Goal: Information Seeking & Learning: Learn about a topic

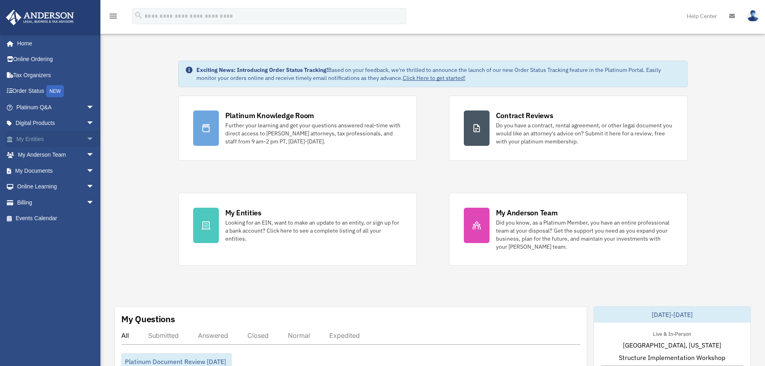
click at [74, 135] on link "My Entities arrow_drop_down" at bounding box center [56, 139] width 101 height 16
click at [86, 138] on span "arrow_drop_down" at bounding box center [94, 139] width 16 height 16
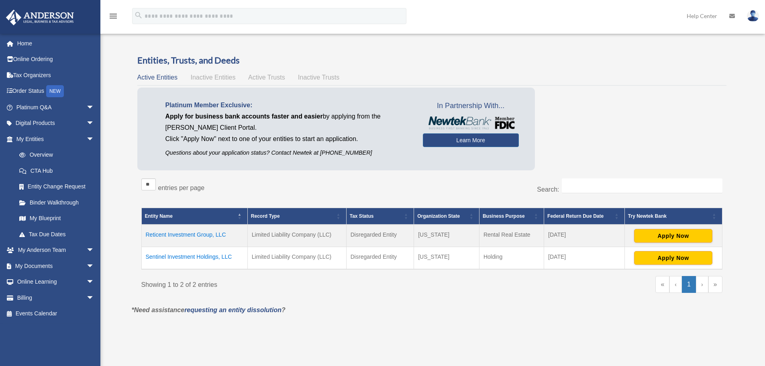
click at [186, 236] on td "Reticent Investment Group, LLC" at bounding box center [194, 236] width 106 height 22
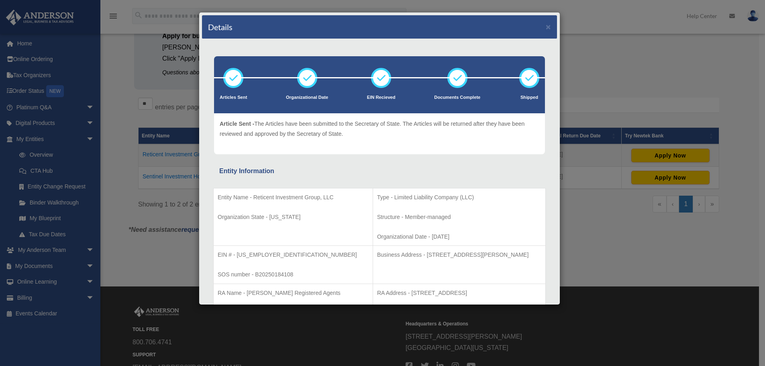
click at [545, 26] on div "Details ×" at bounding box center [379, 27] width 355 height 24
click at [546, 26] on button "×" at bounding box center [548, 26] width 5 height 8
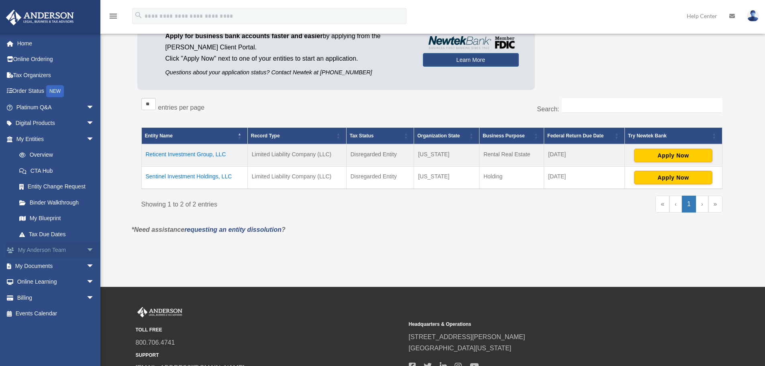
click at [35, 247] on link "My Anderson Team arrow_drop_down" at bounding box center [56, 250] width 101 height 16
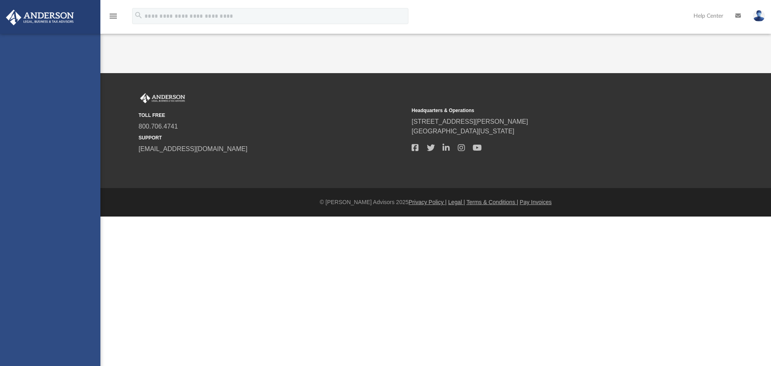
click at [85, 246] on div "robert.covert@yahoo.com Sign Out rcovert@reticentinvestments.com Home Online Or…" at bounding box center [50, 217] width 100 height 366
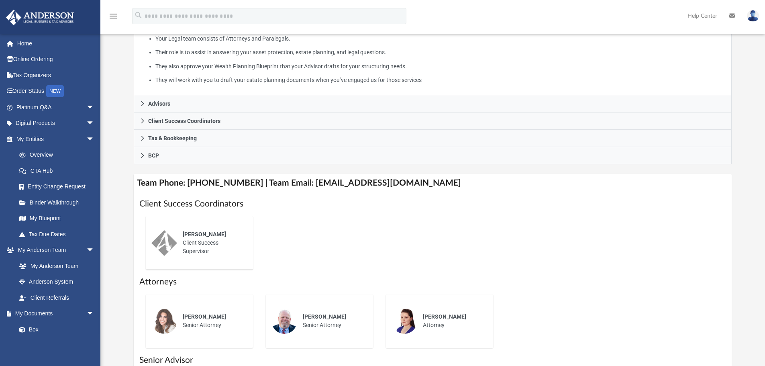
scroll to position [161, 0]
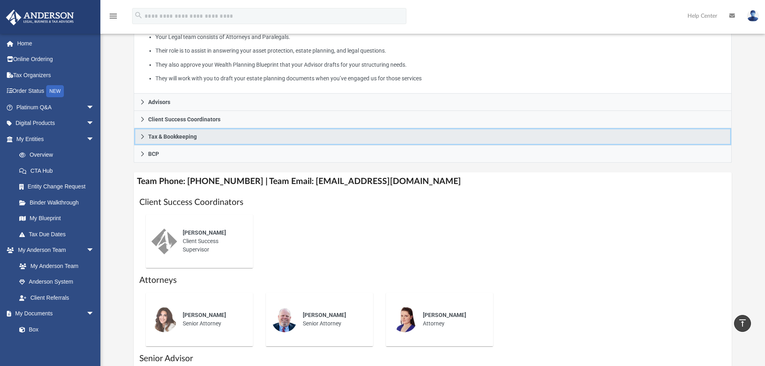
click at [158, 143] on link "Tax & Bookkeeping" at bounding box center [433, 136] width 599 height 17
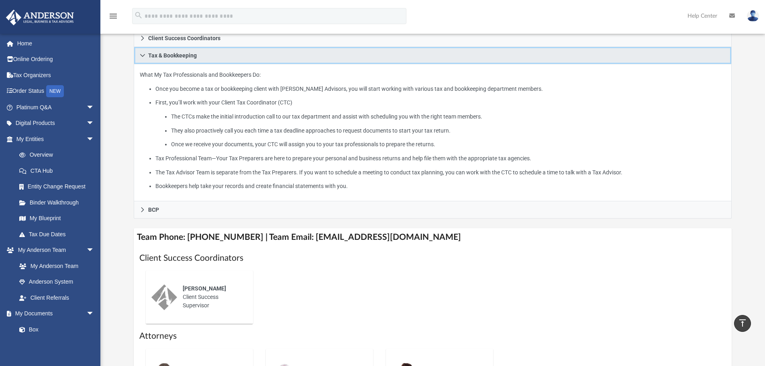
click at [156, 49] on link "Tax & Bookkeeping" at bounding box center [433, 55] width 599 height 17
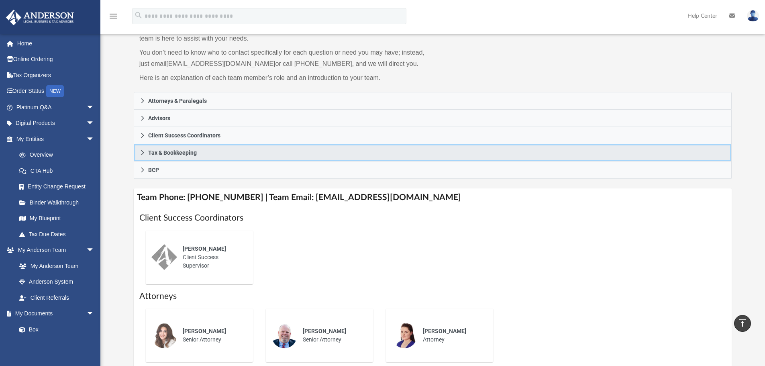
scroll to position [2, 0]
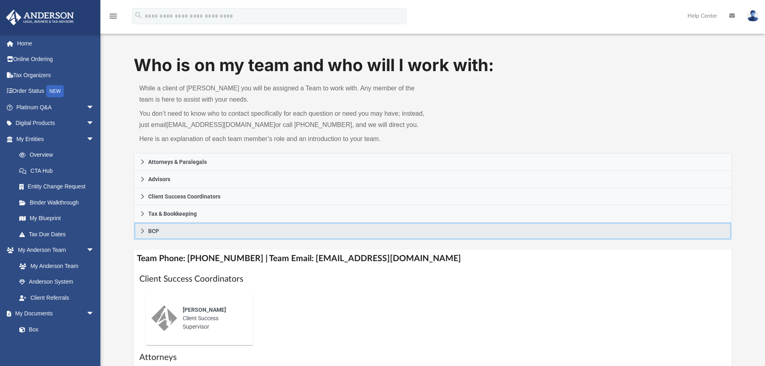
click at [138, 228] on link "BCP" at bounding box center [433, 231] width 599 height 17
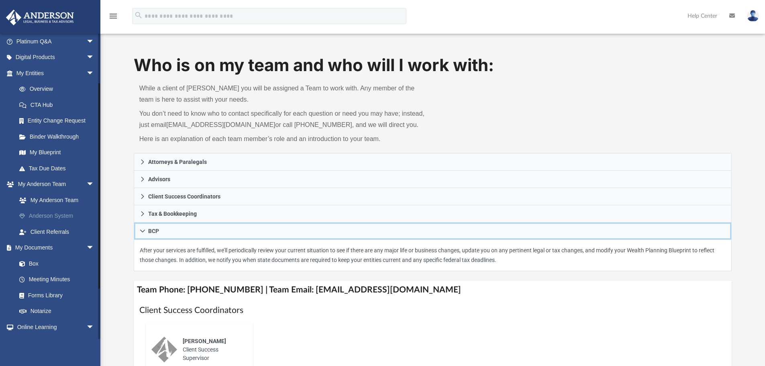
scroll to position [80, 0]
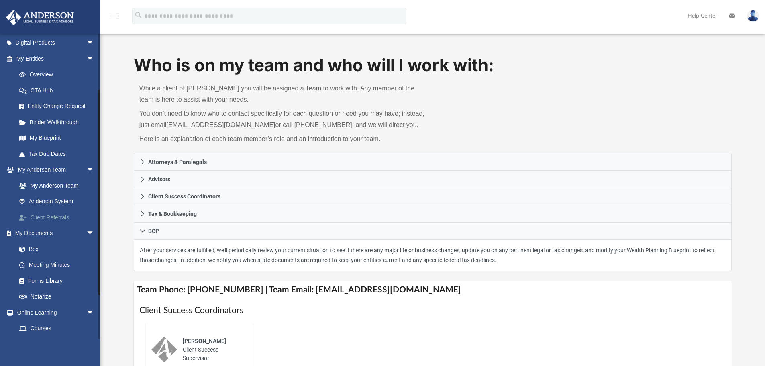
click at [44, 215] on link "Client Referrals" at bounding box center [58, 217] width 95 height 16
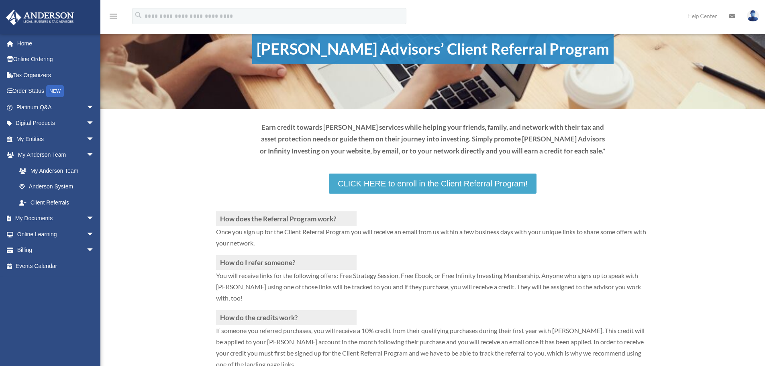
scroll to position [40, 0]
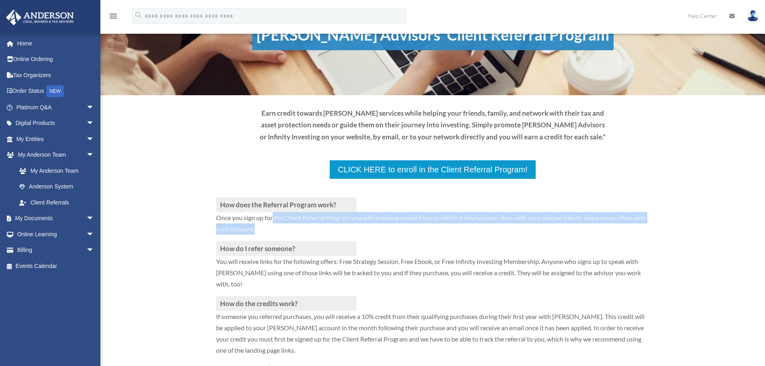
drag, startPoint x: 278, startPoint y: 218, endPoint x: 353, endPoint y: 226, distance: 74.7
click at [353, 226] on p "Once you sign up for the Client Referral Program you will receive an email from…" at bounding box center [433, 226] width 434 height 29
drag, startPoint x: 346, startPoint y: 219, endPoint x: 393, endPoint y: 228, distance: 47.4
click at [393, 228] on p "Once you sign up for the Client Referral Program you will receive an email from…" at bounding box center [433, 226] width 434 height 29
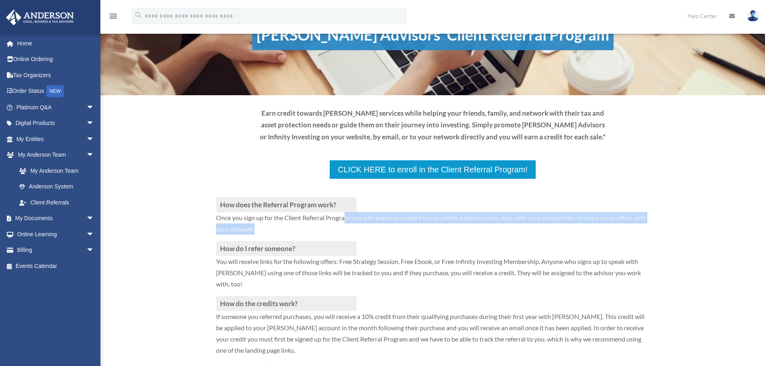
click at [391, 228] on p "Once you sign up for the Client Referral Program you will receive an email from…" at bounding box center [433, 226] width 434 height 29
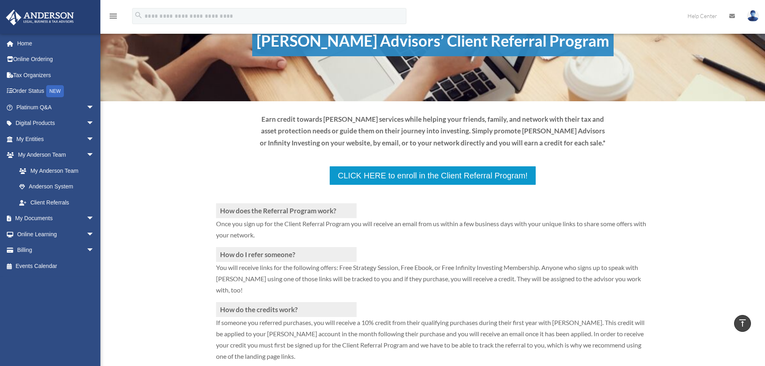
scroll to position [0, 0]
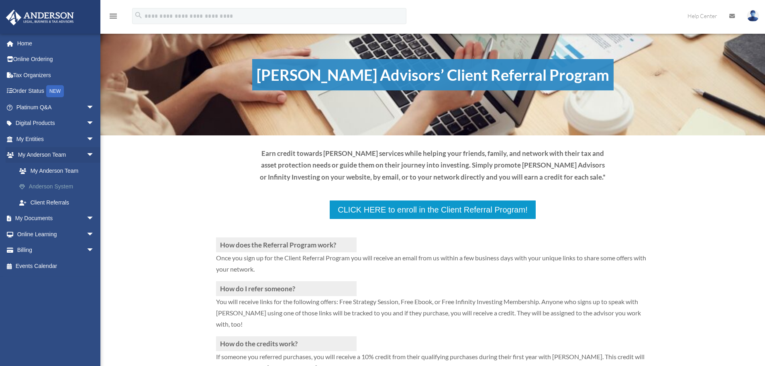
click at [72, 185] on link "Anderson System" at bounding box center [58, 187] width 95 height 16
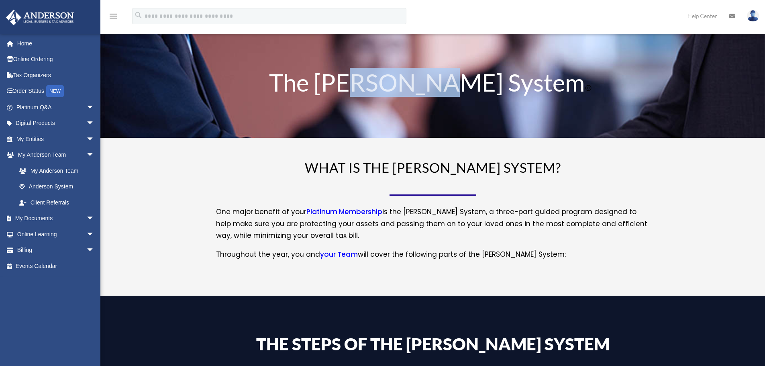
drag, startPoint x: 433, startPoint y: 82, endPoint x: 483, endPoint y: 86, distance: 49.9
click at [483, 86] on h1 "The Anderson System" at bounding box center [433, 84] width 434 height 28
click at [473, 91] on h1 "The Anderson System" at bounding box center [433, 84] width 434 height 28
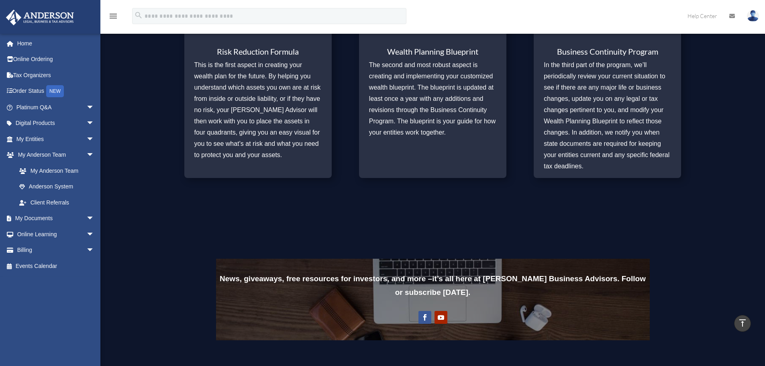
scroll to position [562, 0]
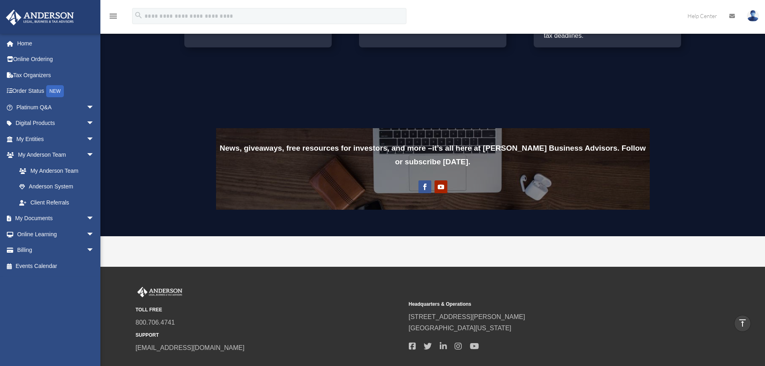
click at [405, 153] on p "News, giveaways, free resources for investors, and more – it’s all here at Ande…" at bounding box center [433, 154] width 434 height 27
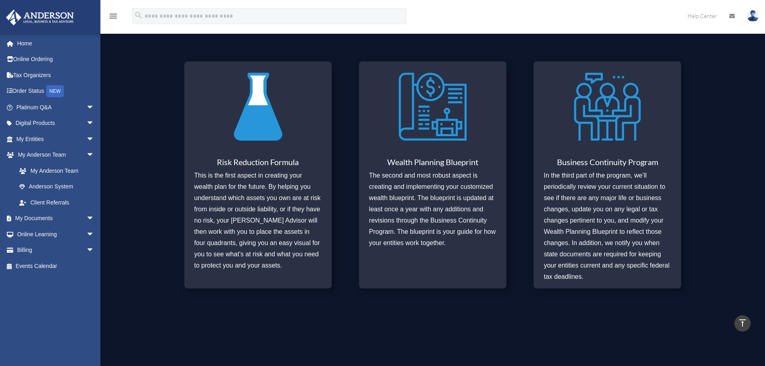
click at [279, 167] on h3 "Risk Reduction Formula" at bounding box center [257, 164] width 127 height 12
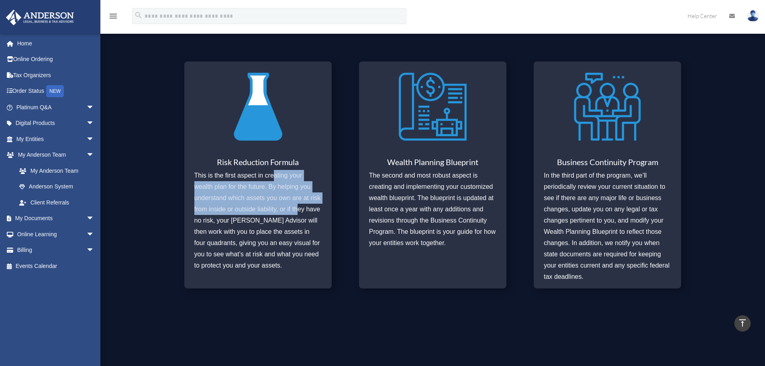
drag, startPoint x: 276, startPoint y: 174, endPoint x: 298, endPoint y: 215, distance: 46.9
click at [298, 215] on p "This is the first aspect in creating your wealth plan for the future. By helpin…" at bounding box center [257, 220] width 127 height 101
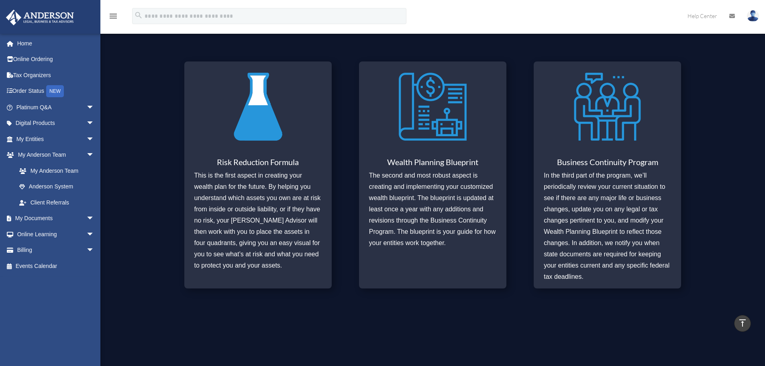
click at [271, 237] on p "This is the first aspect in creating your wealth plan for the future. By helpin…" at bounding box center [257, 220] width 127 height 101
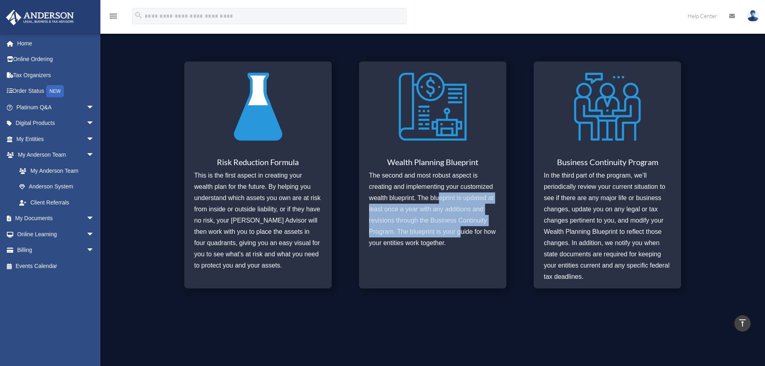
drag, startPoint x: 438, startPoint y: 198, endPoint x: 461, endPoint y: 236, distance: 44.5
click at [461, 236] on p "The second and most robust aspect is creating and implementing your customized …" at bounding box center [432, 209] width 127 height 79
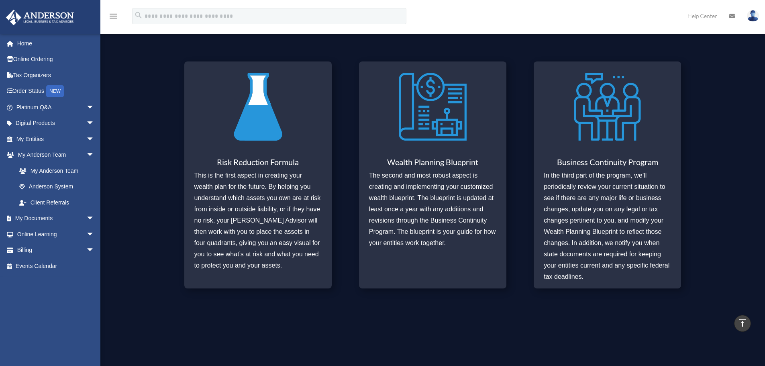
click at [439, 253] on div "Wealth Planning Blueprint The second and most robust aspect is creating and imp…" at bounding box center [432, 174] width 147 height 227
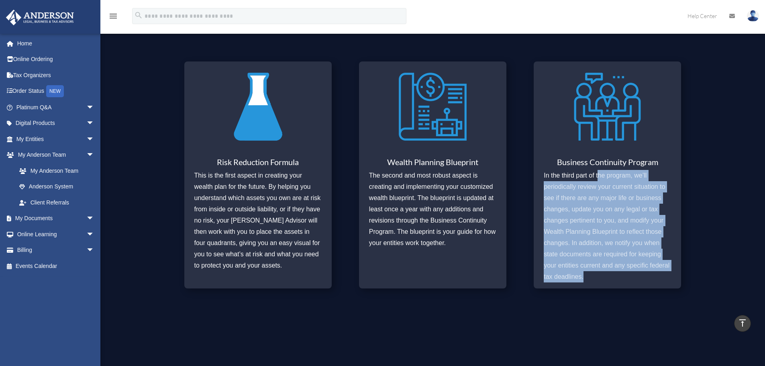
drag, startPoint x: 599, startPoint y: 181, endPoint x: 603, endPoint y: 272, distance: 91.3
click at [603, 272] on p "In the third part of the program, we’ll periodically review your current situat…" at bounding box center [607, 226] width 127 height 112
click at [601, 271] on p "In the third part of the program, we’ll periodically review your current situat…" at bounding box center [607, 226] width 127 height 112
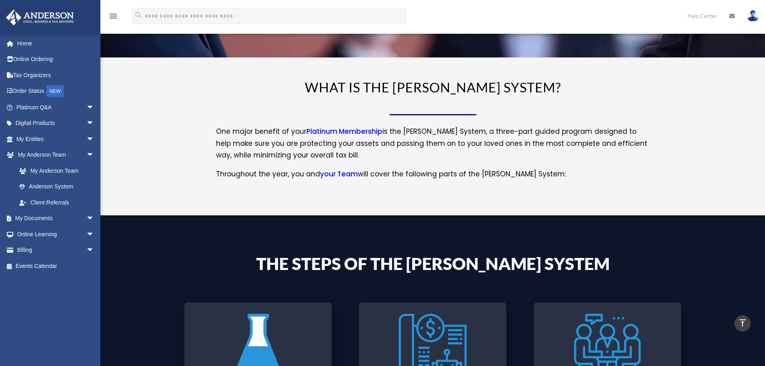
scroll to position [0, 0]
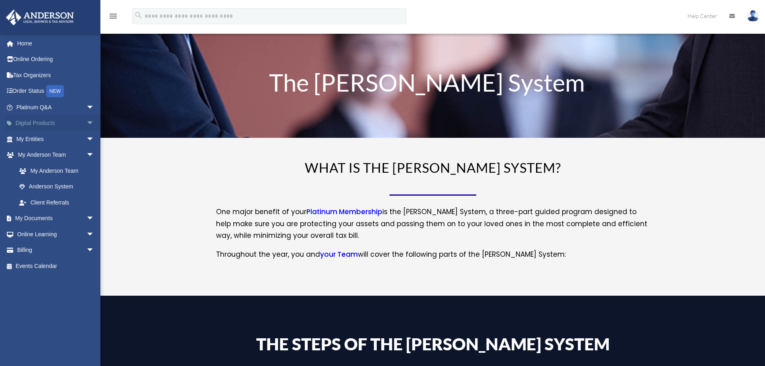
click at [86, 124] on span "arrow_drop_down" at bounding box center [94, 123] width 16 height 16
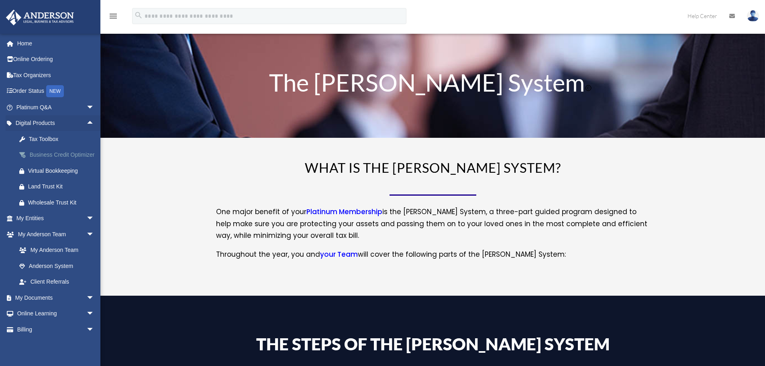
click at [42, 160] on div "Business Credit Optimizer" at bounding box center [62, 155] width 68 height 10
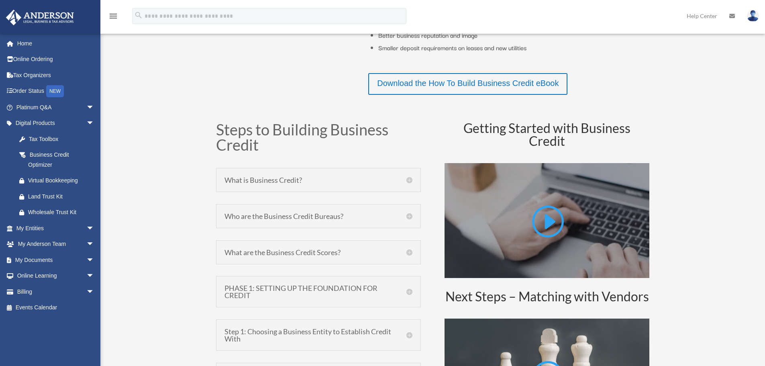
scroll to position [321, 0]
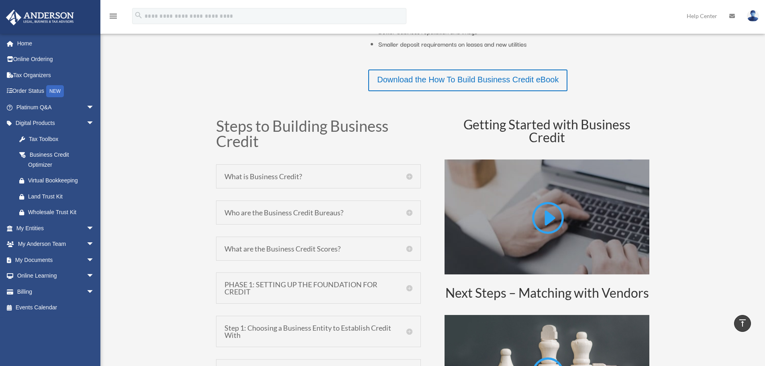
click at [273, 176] on h5 "What is Business Credit?" at bounding box center [319, 176] width 188 height 7
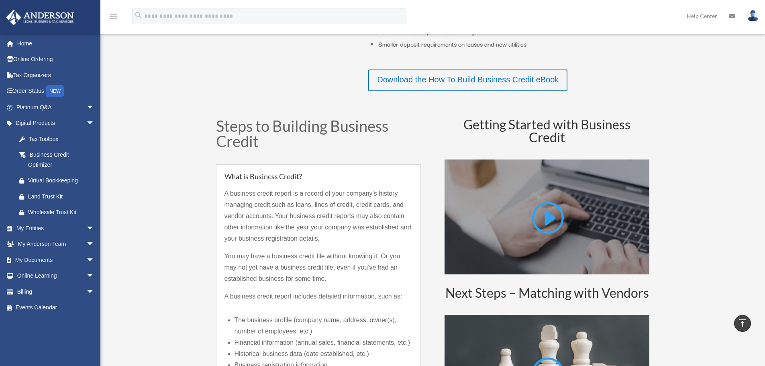
click at [273, 177] on h5 "What is Business Credit?" at bounding box center [319, 176] width 188 height 7
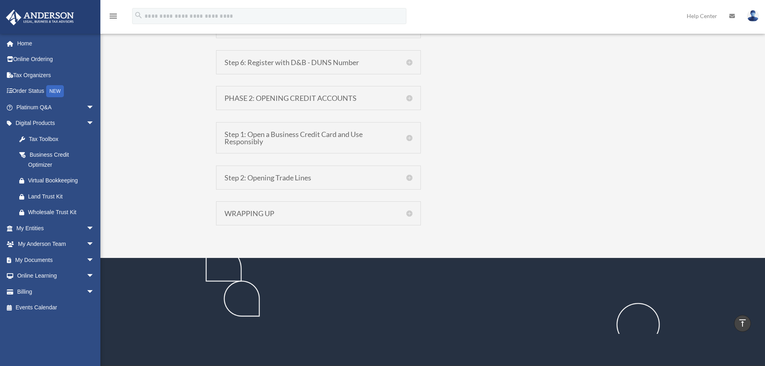
scroll to position [1285, 0]
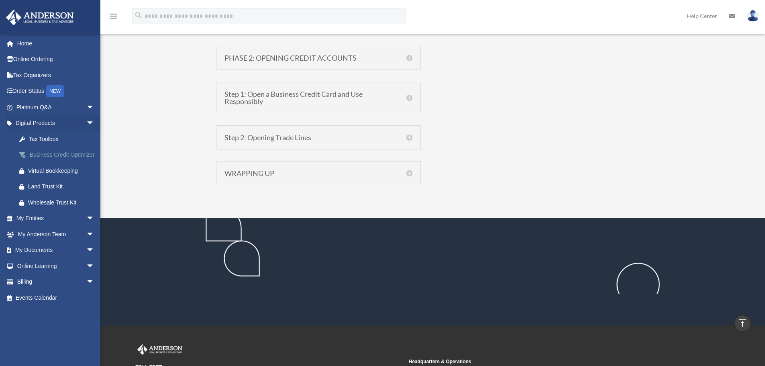
click at [33, 156] on div "Business Credit Optimizer" at bounding box center [62, 155] width 68 height 10
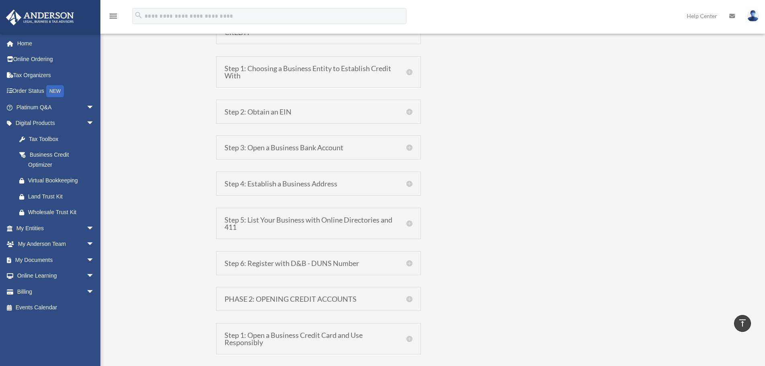
scroll to position [870, 0]
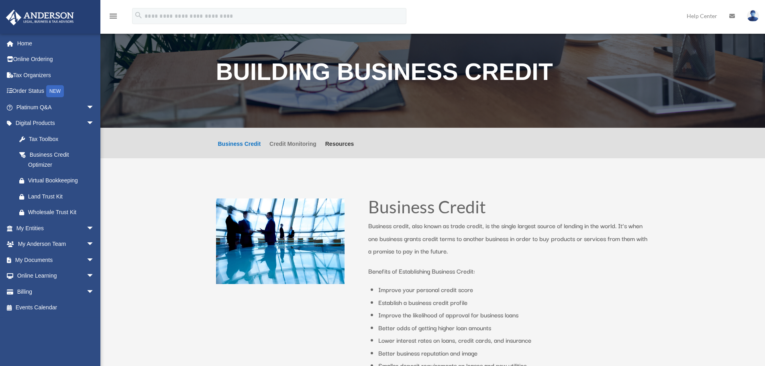
click at [286, 144] on link "Credit Monitoring" at bounding box center [293, 149] width 47 height 17
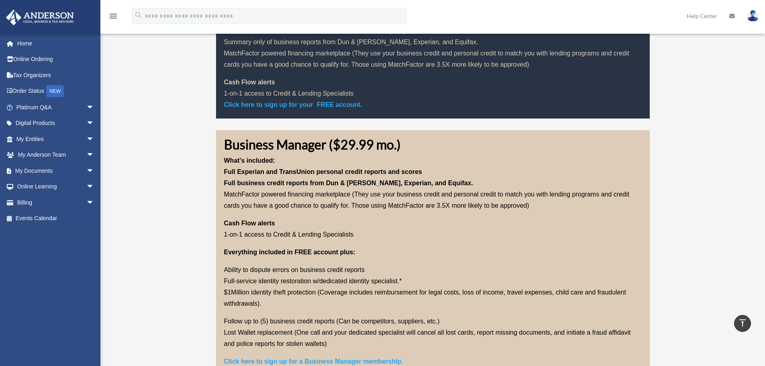
scroll to position [402, 0]
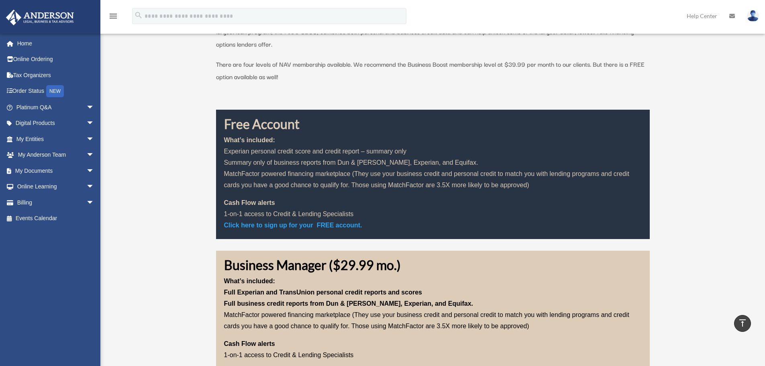
click at [312, 225] on b "Click here to sign up for your FREE account." at bounding box center [293, 225] width 138 height 7
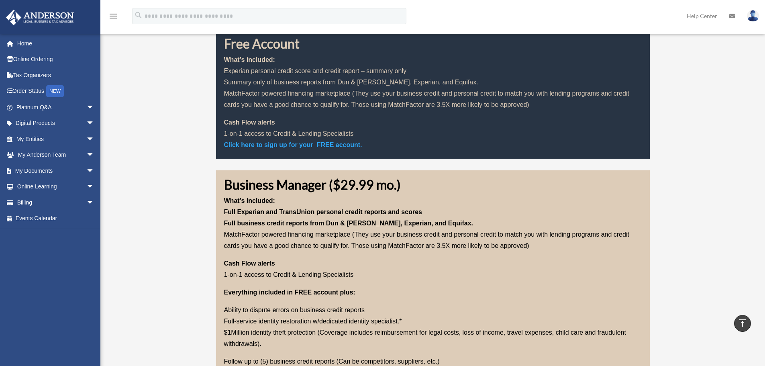
scroll to position [603, 0]
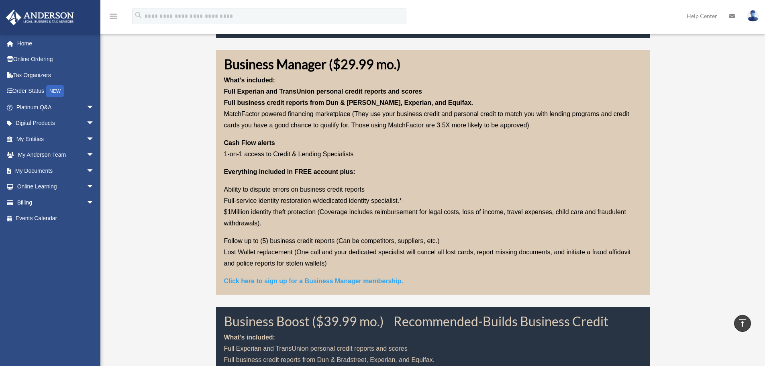
click at [314, 280] on b "Click here to sign up for a Business Manager membership." at bounding box center [313, 281] width 179 height 7
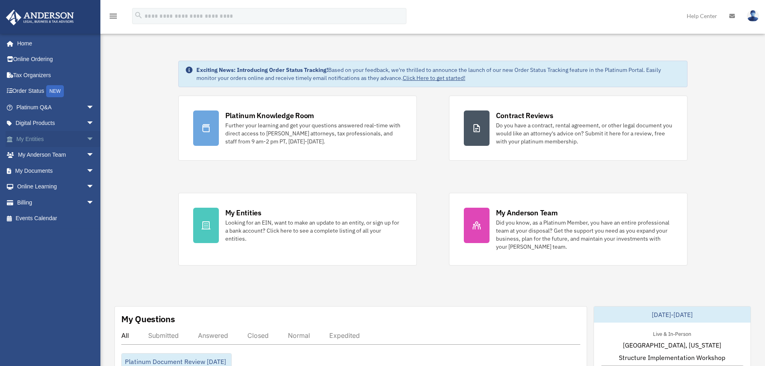
click at [88, 140] on span "arrow_drop_down" at bounding box center [94, 139] width 16 height 16
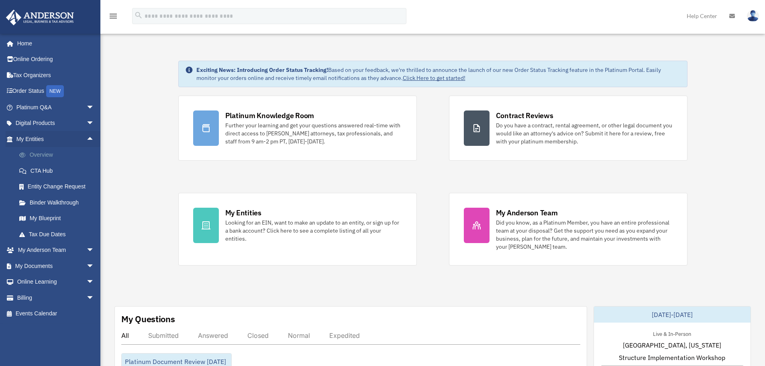
click at [38, 157] on link "Overview" at bounding box center [58, 155] width 95 height 16
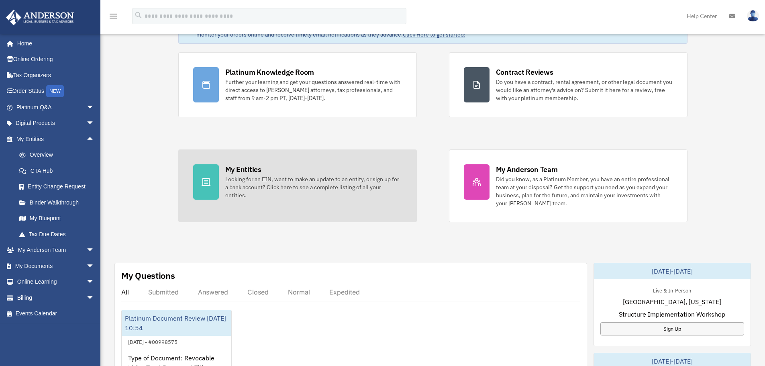
scroll to position [121, 0]
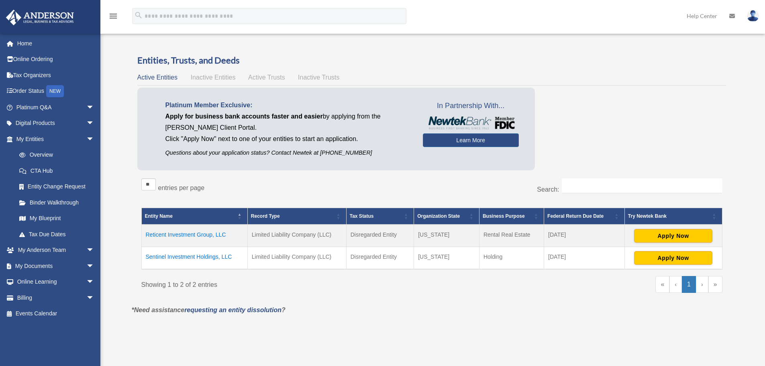
click at [185, 235] on td "Reticent Investment Group, LLC" at bounding box center [194, 236] width 106 height 22
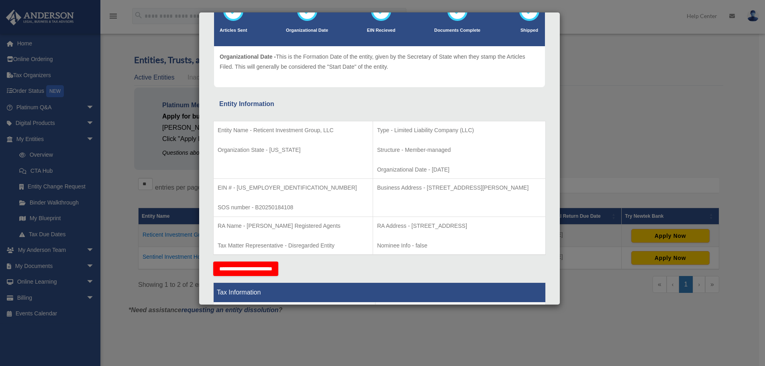
scroll to position [80, 0]
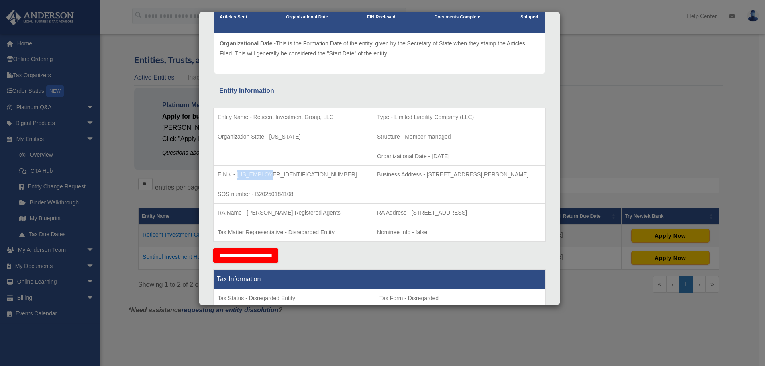
drag, startPoint x: 238, startPoint y: 174, endPoint x: 267, endPoint y: 174, distance: 29.3
click at [267, 174] on p "EIN # - 39-3056623" at bounding box center [293, 175] width 151 height 10
copy p "39-3056623"
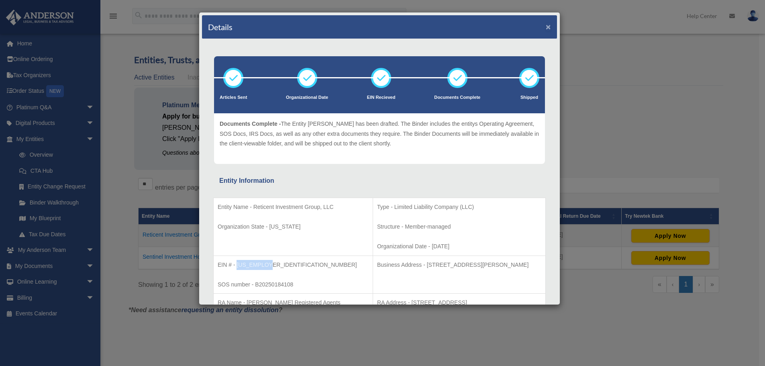
click at [546, 27] on button "×" at bounding box center [548, 26] width 5 height 8
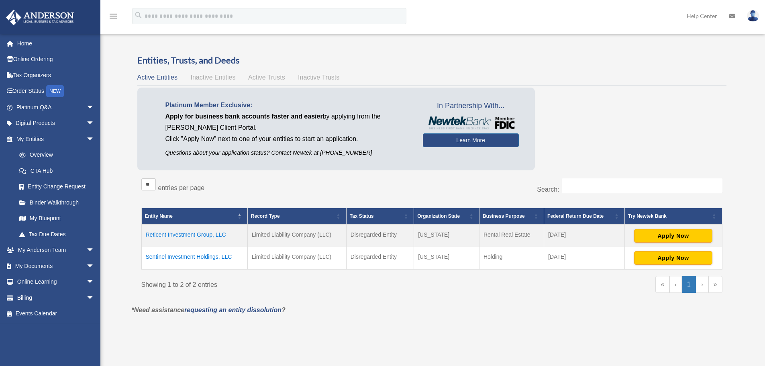
click at [192, 233] on td "Reticent Investment Group, LLC" at bounding box center [194, 236] width 106 height 22
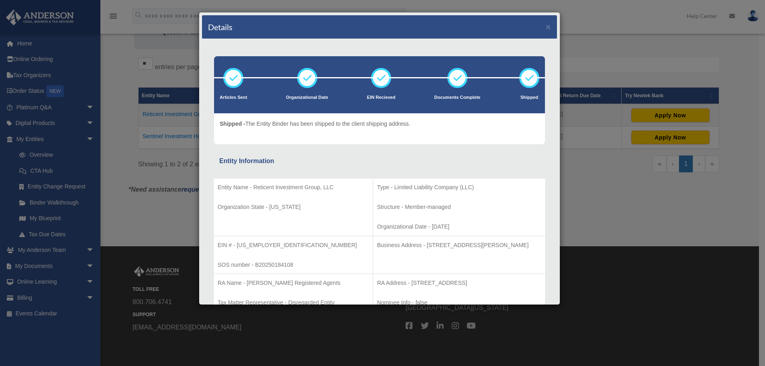
click at [545, 25] on div "Details ×" at bounding box center [379, 27] width 355 height 24
click at [546, 25] on button "×" at bounding box center [548, 26] width 5 height 8
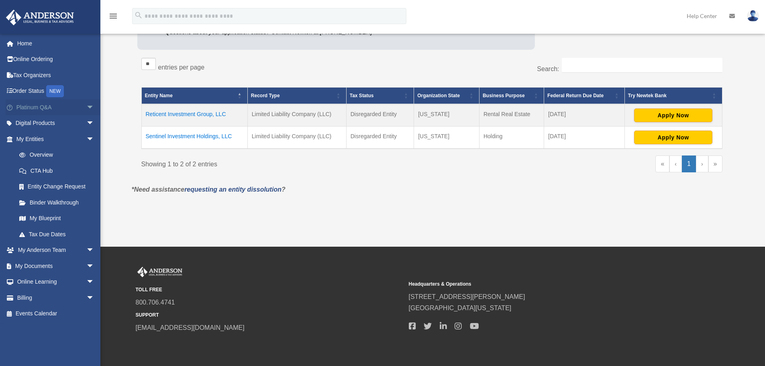
click at [15, 104] on link "Platinum Q&A arrow_drop_down" at bounding box center [56, 107] width 101 height 16
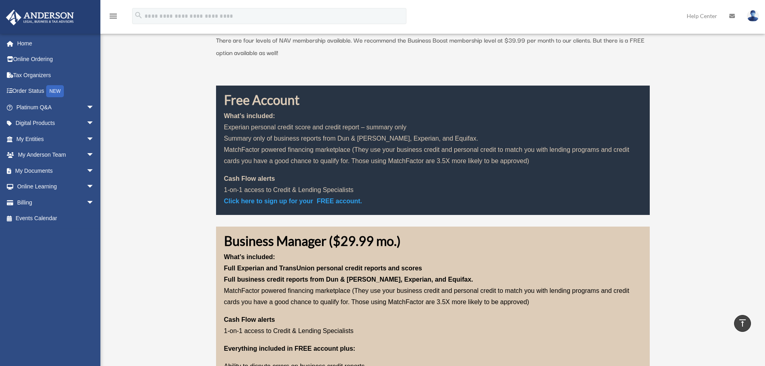
scroll to position [603, 0]
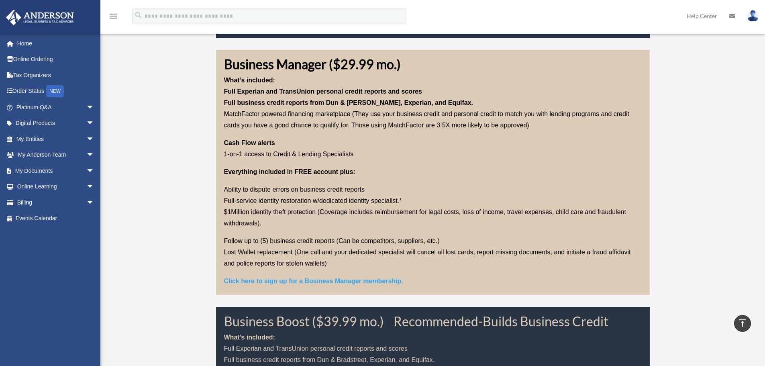
click at [282, 279] on b "Click here to sign up for a Business Manager membership." at bounding box center [313, 281] width 179 height 7
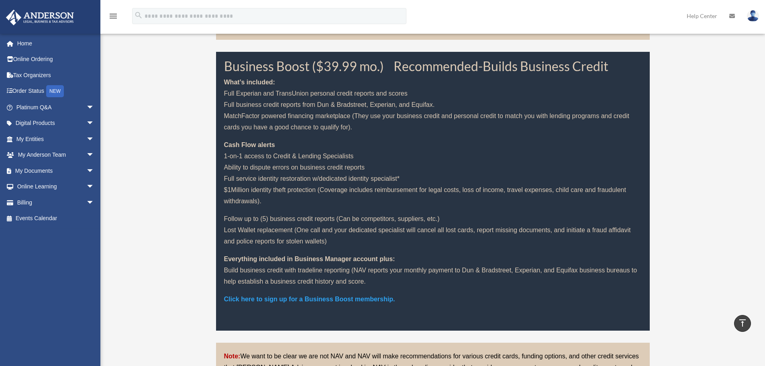
scroll to position [884, 0]
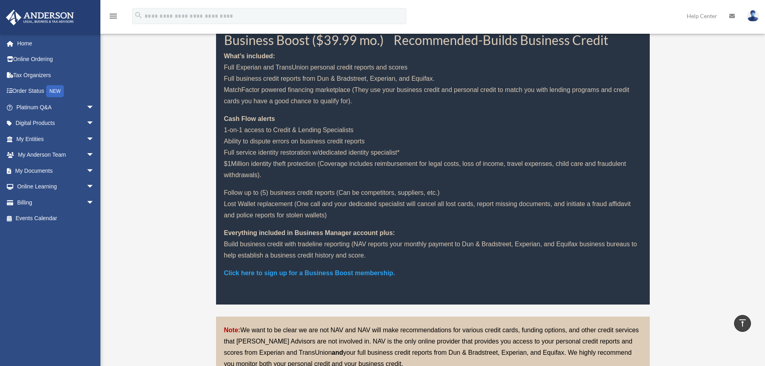
click at [352, 270] on b "Click here to sign up for a Business Boost membership." at bounding box center [309, 273] width 171 height 7
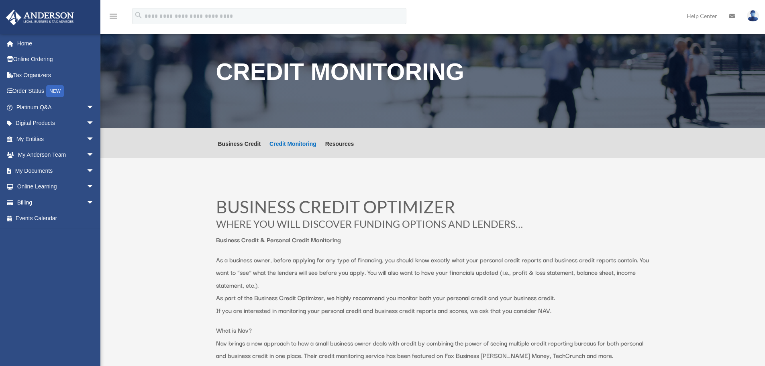
scroll to position [884, 0]
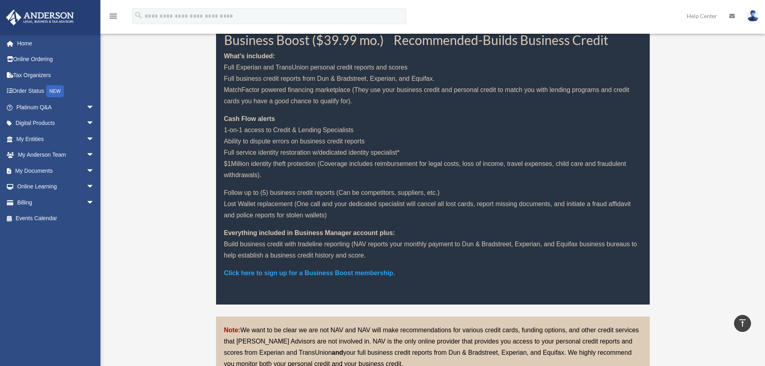
click at [315, 274] on b "Click here to sign up for a Business Boost membership." at bounding box center [309, 273] width 171 height 7
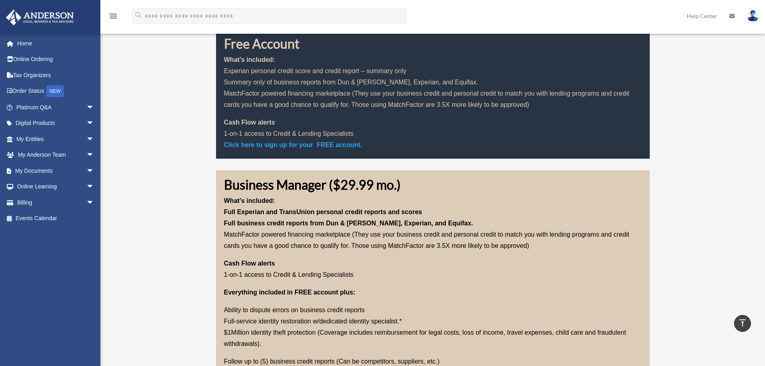
scroll to position [201, 0]
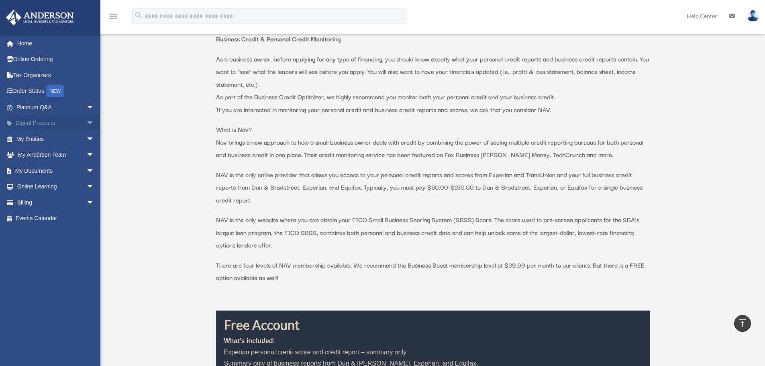
click at [86, 123] on span "arrow_drop_down" at bounding box center [94, 123] width 16 height 16
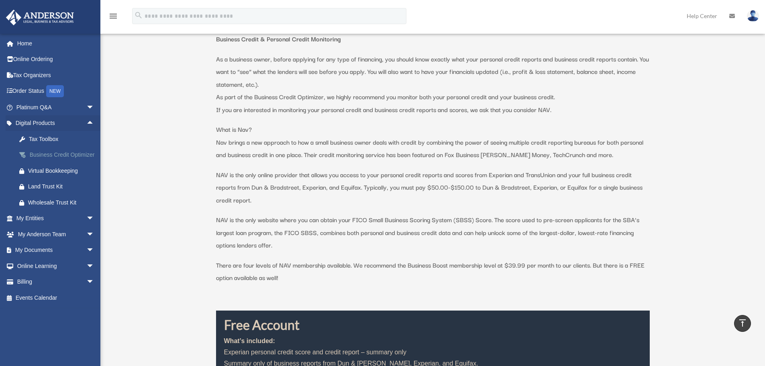
click at [48, 160] on div "Business Credit Optimizer" at bounding box center [62, 155] width 68 height 10
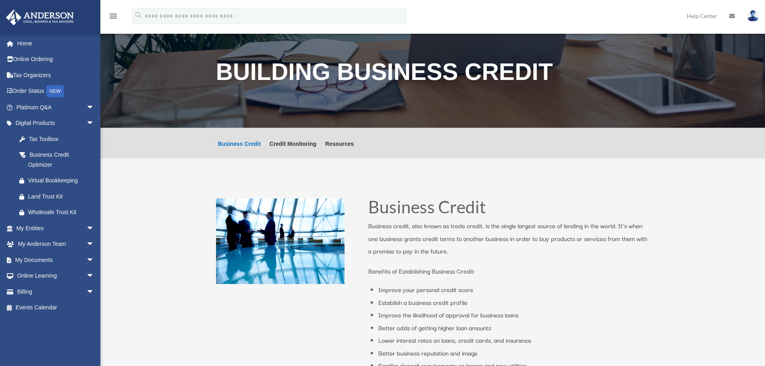
click at [283, 139] on ul "Business Credit Credit Monitoring Resources" at bounding box center [286, 143] width 145 height 31
click at [283, 141] on link "Credit Monitoring" at bounding box center [293, 149] width 47 height 17
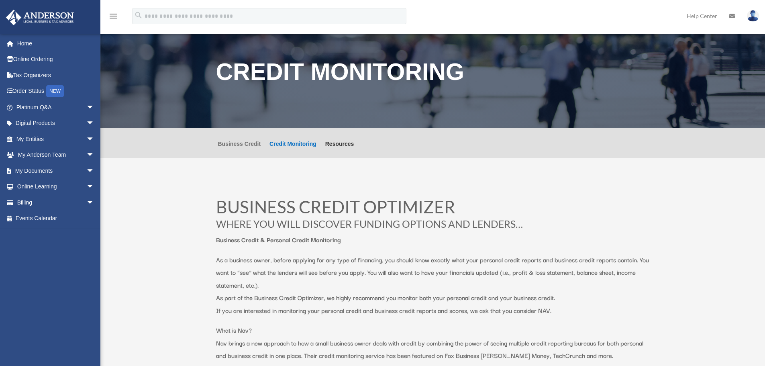
click at [247, 147] on link "Business Credit" at bounding box center [239, 149] width 43 height 17
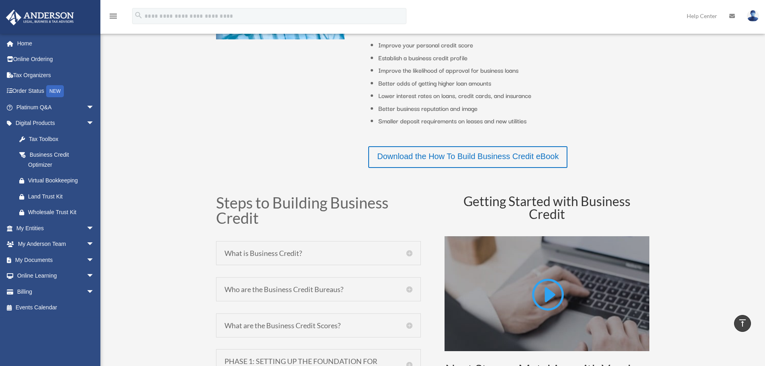
scroll to position [321, 0]
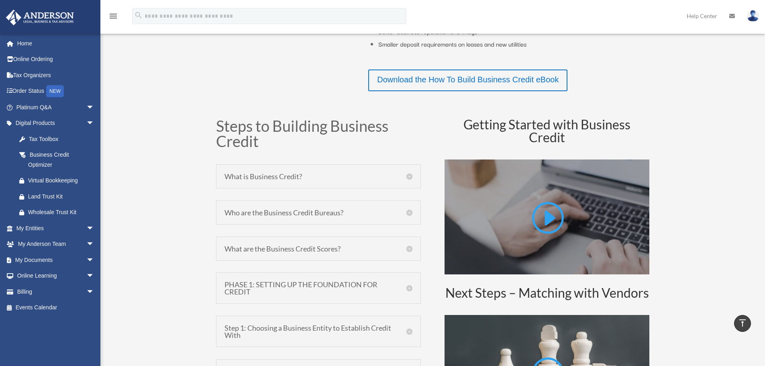
click at [369, 223] on div "Who are the Business Credit Bureaus? There are three major business credit bure…" at bounding box center [318, 212] width 205 height 24
click at [380, 217] on div "Who are the Business Credit Bureaus? There are three major business credit bure…" at bounding box center [318, 212] width 205 height 24
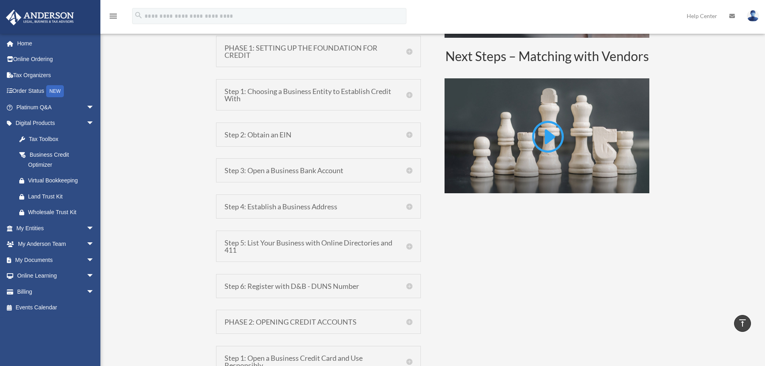
scroll to position [562, 0]
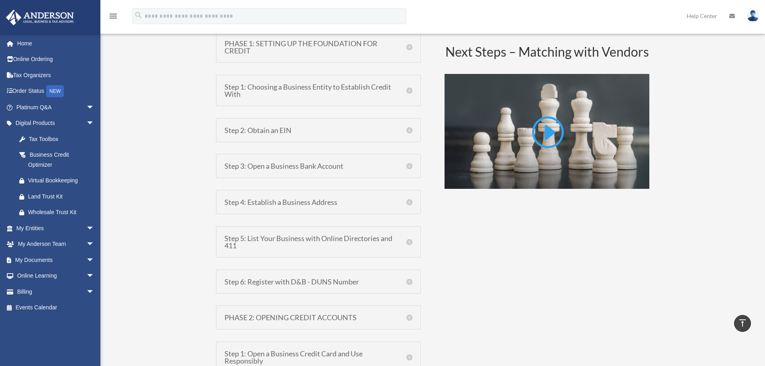
click at [402, 88] on h5 "Step 1: Choosing a Business Entity to Establish Credit With" at bounding box center [319, 90] width 188 height 14
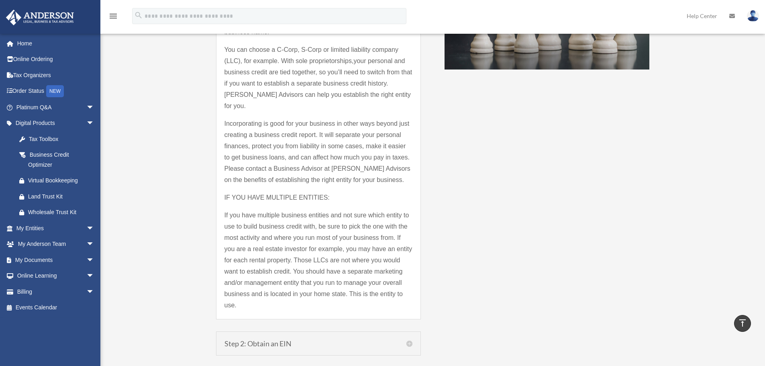
scroll to position [803, 0]
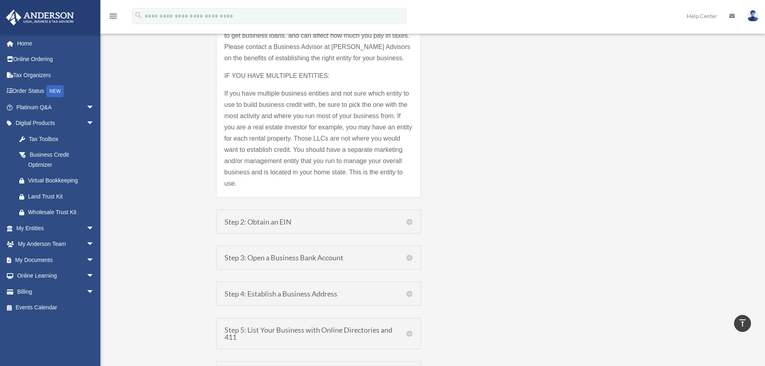
click at [408, 218] on h5 "Step 2: Obtain an EIN" at bounding box center [319, 221] width 188 height 7
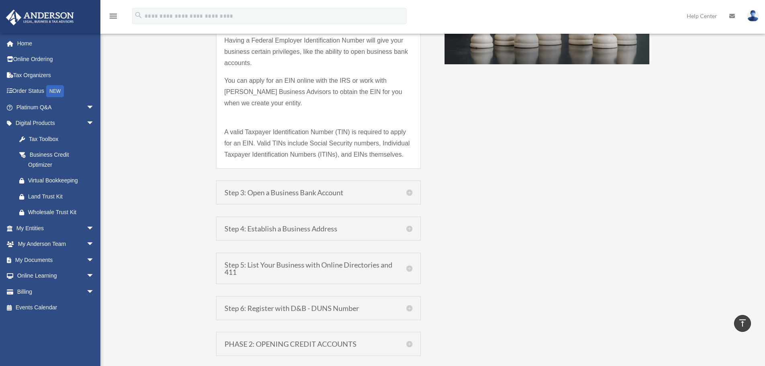
scroll to position [741, 0]
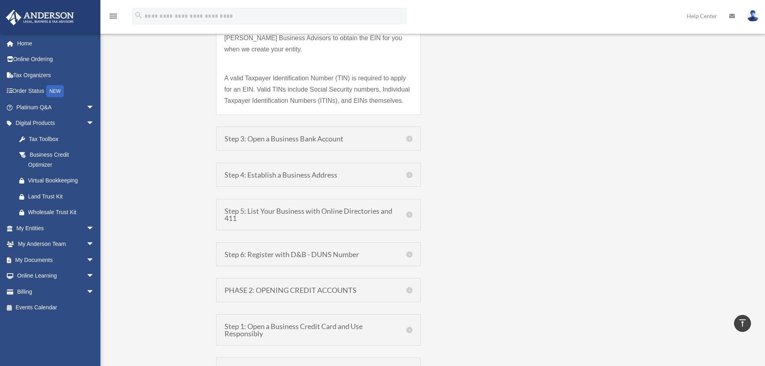
click at [409, 216] on h5 "Step 5: List Your Business with Online Directories and 411" at bounding box center [319, 214] width 188 height 14
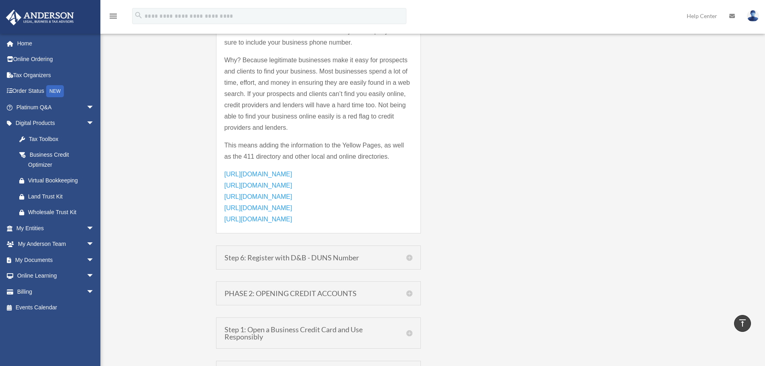
scroll to position [821, 0]
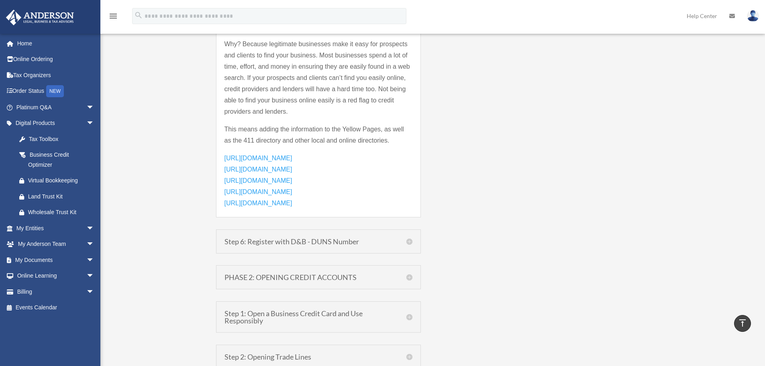
click at [410, 245] on div "Step 6: Register with D&B - DUNS Number Register with D&B and Get a D-U-N-S Num…" at bounding box center [318, 241] width 205 height 24
click at [410, 242] on h5 "Step 6: Register with D&B - DUNS Number" at bounding box center [319, 241] width 188 height 7
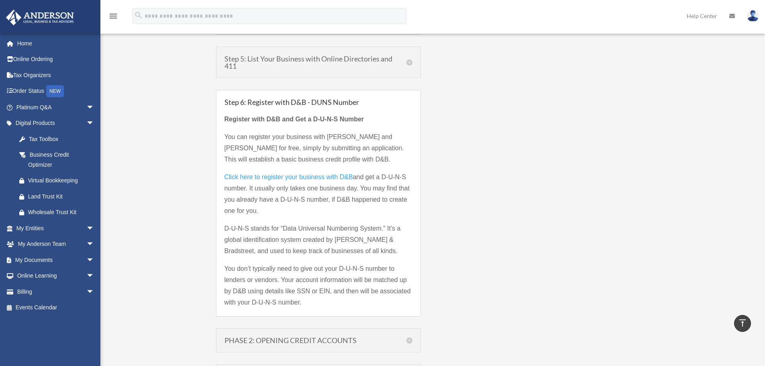
scroll to position [741, 0]
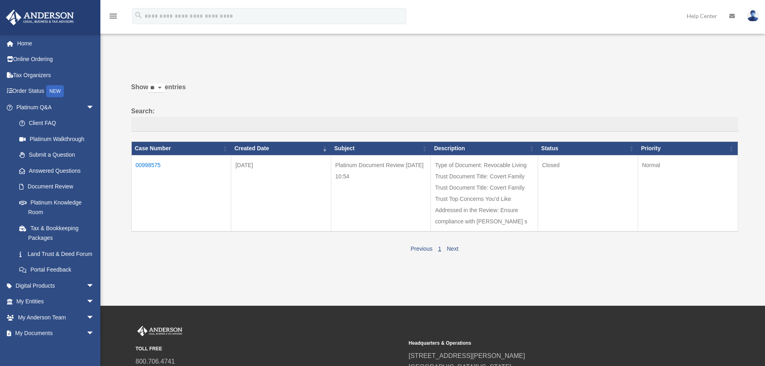
click at [139, 161] on td "00998575" at bounding box center [181, 193] width 100 height 76
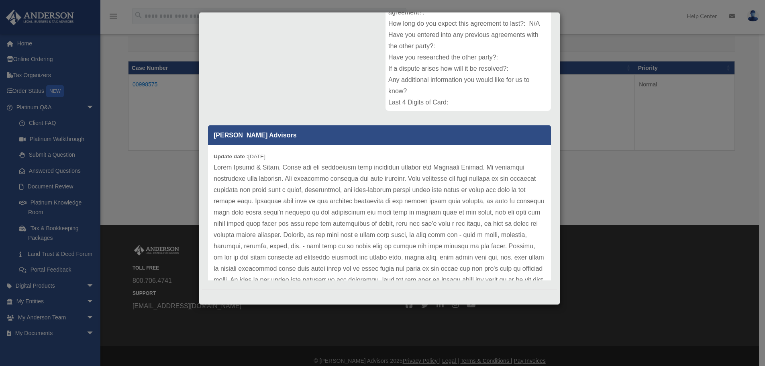
click at [635, 151] on div "Case Detail × Platinum Document Review 06/06/2025 10:54 Case Number 00998575 Cr…" at bounding box center [382, 183] width 765 height 366
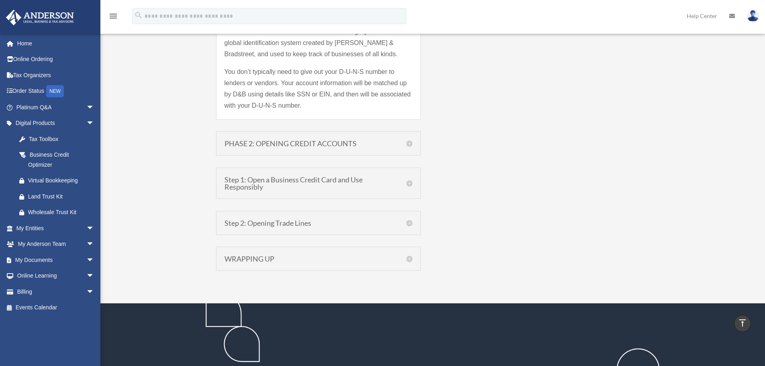
scroll to position [942, 0]
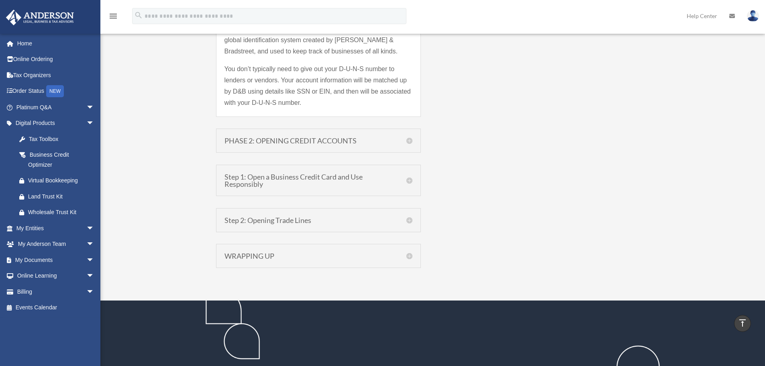
click at [324, 137] on h5 "PHASE 2: OPENING CREDIT ACCOUNTS" at bounding box center [319, 140] width 188 height 7
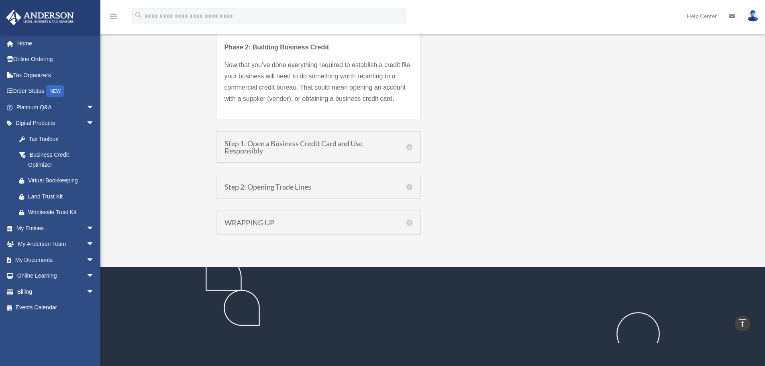
scroll to position [848, 0]
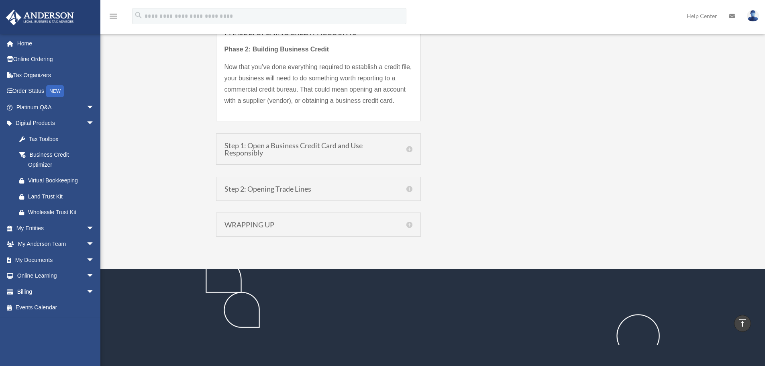
click at [296, 151] on h5 "Step 1: Open a Business Credit Card and Use Responsibly" at bounding box center [319, 149] width 188 height 14
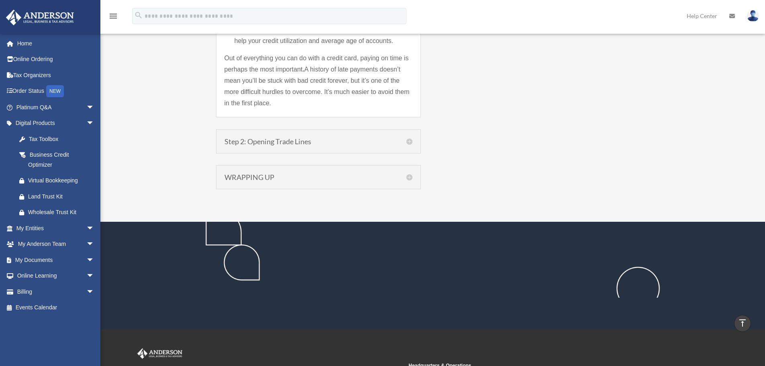
scroll to position [1370, 0]
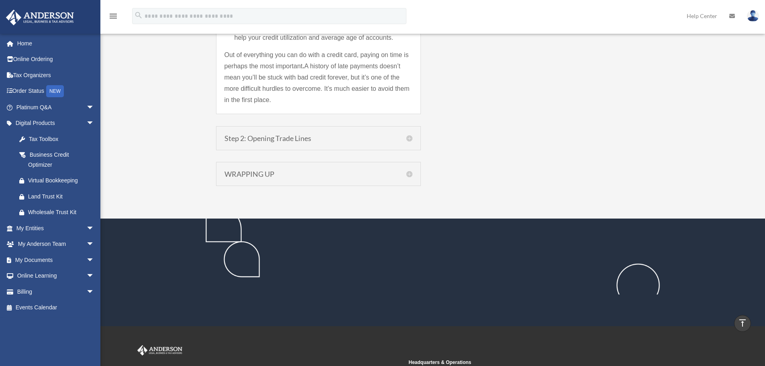
click at [289, 133] on div "Step 2: Opening Trade Lines Step 2: Establish Trade Lines with Vendors, Supplie…" at bounding box center [318, 138] width 205 height 24
click at [284, 141] on h5 "Step 2: Opening Trade Lines" at bounding box center [319, 138] width 188 height 7
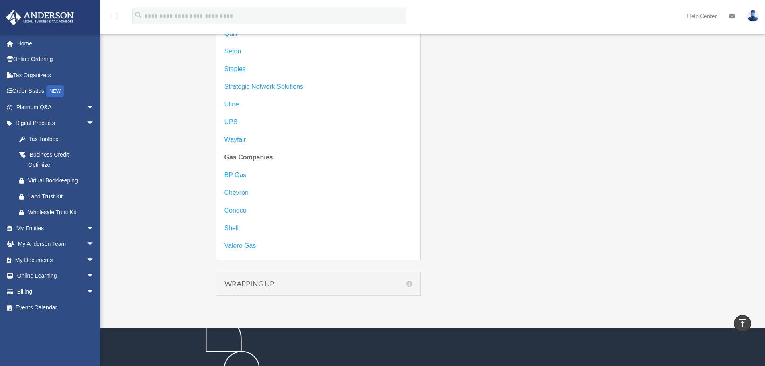
scroll to position [1650, 0]
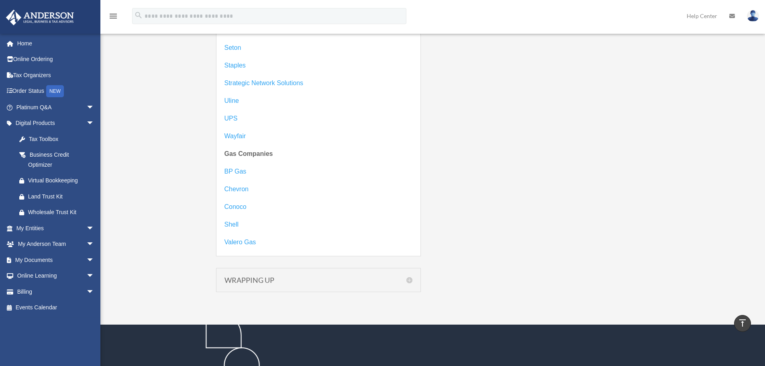
click at [259, 285] on div "WRAPPING UP Wrapping Up Building strong business credit can take some time and …" at bounding box center [318, 280] width 205 height 24
click at [377, 280] on h5 "WRAPPING UP" at bounding box center [319, 279] width 188 height 7
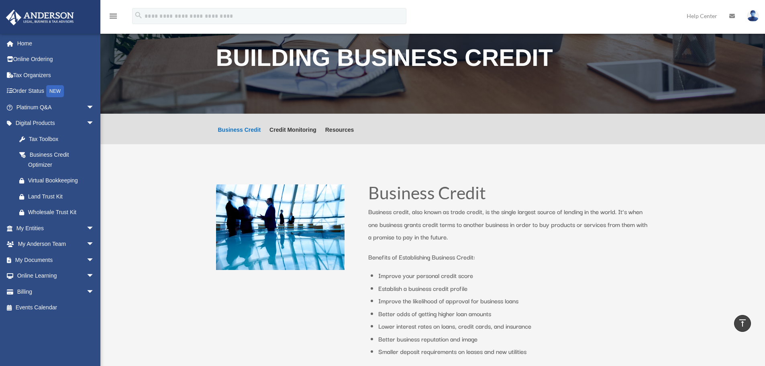
scroll to position [0, 0]
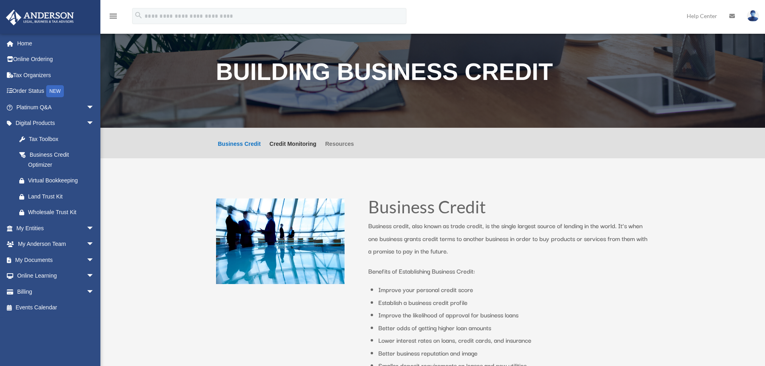
click at [341, 145] on link "Resources" at bounding box center [339, 149] width 29 height 17
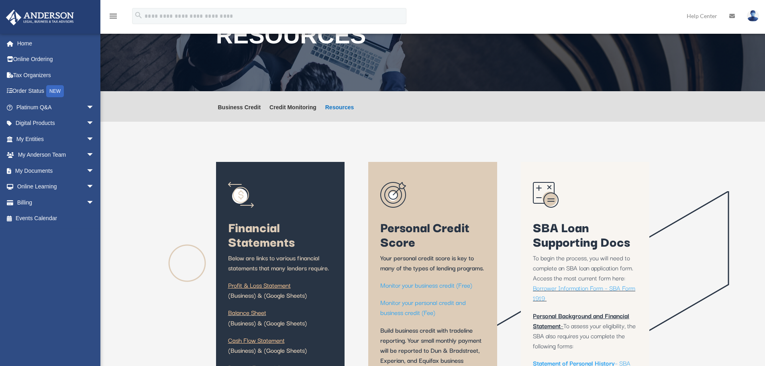
scroll to position [121, 0]
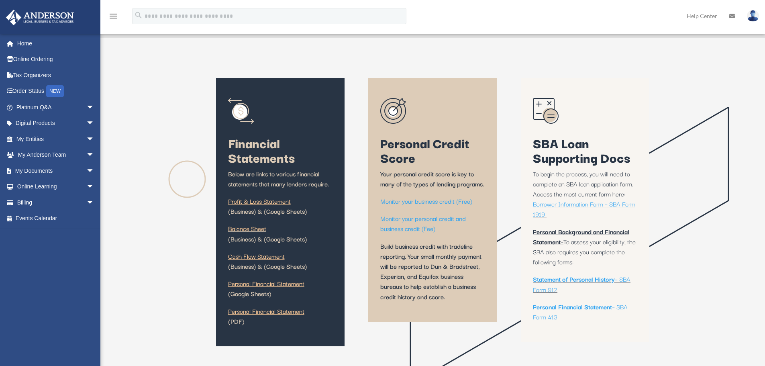
click at [244, 203] on link "Profit & Loss Statement" at bounding box center [259, 203] width 63 height 14
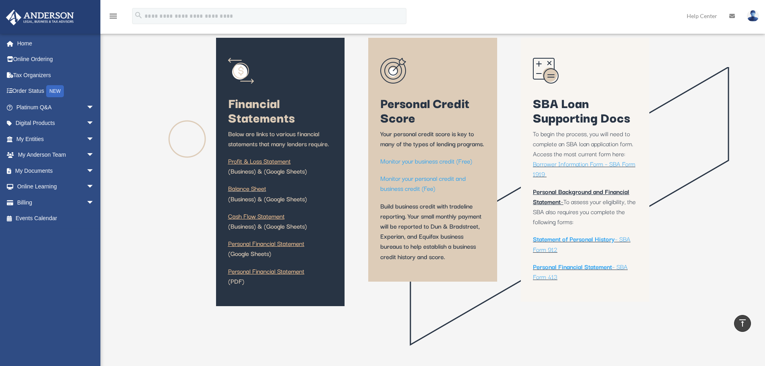
click at [272, 241] on link "Personal Financial Statement" at bounding box center [266, 245] width 76 height 14
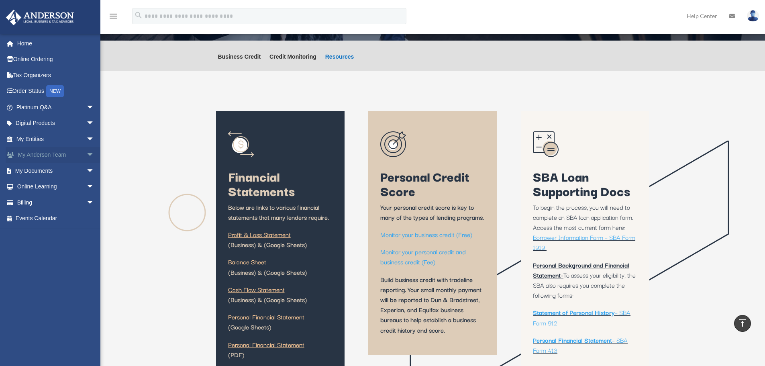
scroll to position [0, 0]
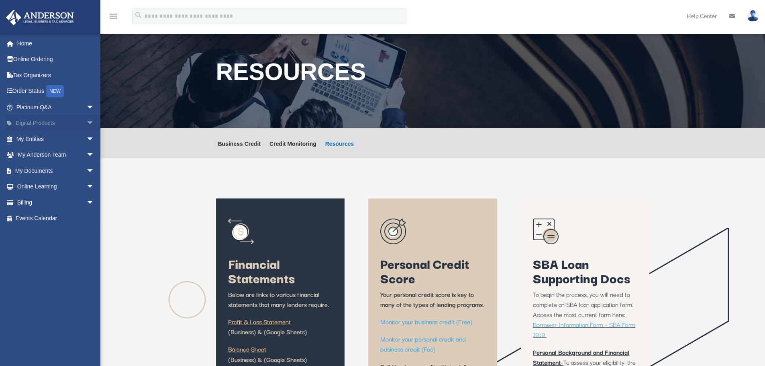
click at [51, 118] on link "Digital Products arrow_drop_down" at bounding box center [56, 123] width 101 height 16
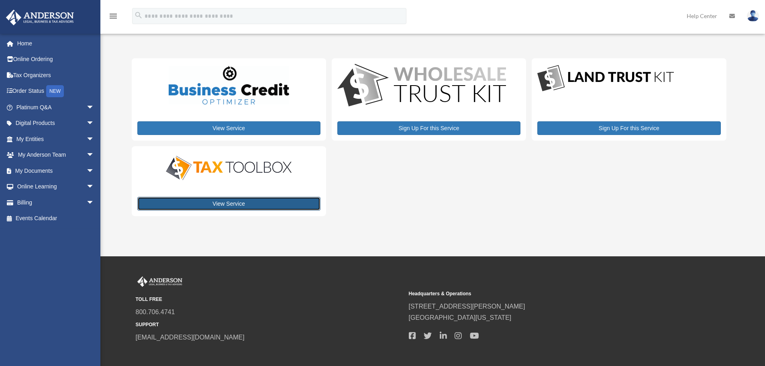
click at [224, 206] on link "View Service" at bounding box center [228, 204] width 183 height 14
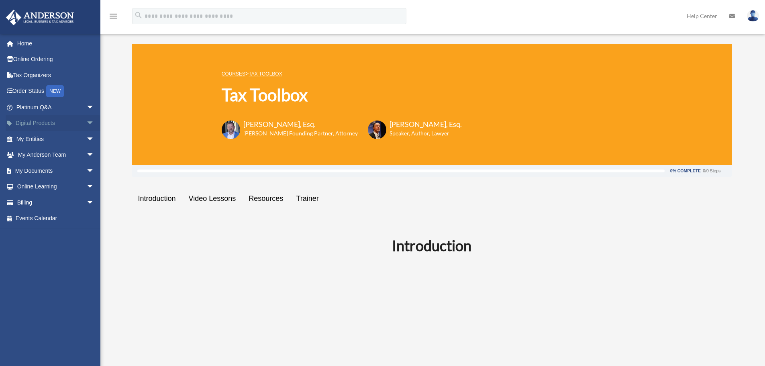
click at [90, 120] on span "arrow_drop_down" at bounding box center [94, 123] width 16 height 16
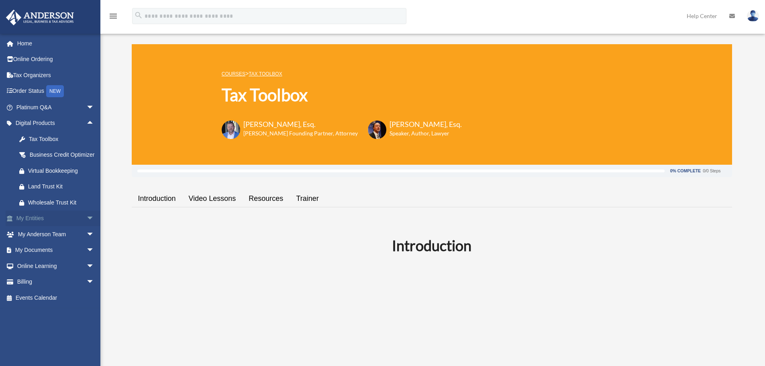
click at [86, 223] on span "arrow_drop_down" at bounding box center [94, 218] width 16 height 16
click at [43, 156] on div "Business Credit Optimizer" at bounding box center [62, 155] width 68 height 10
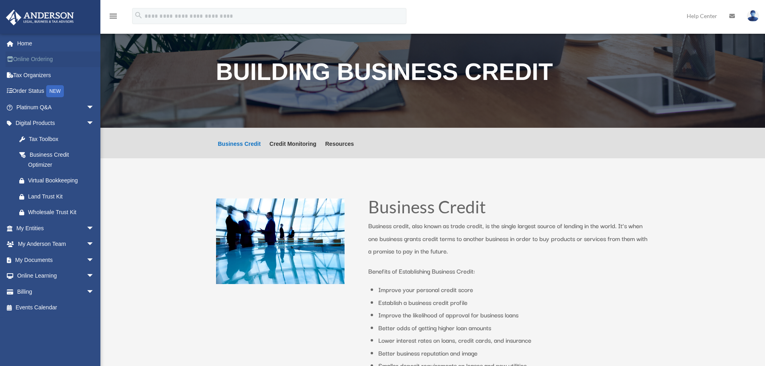
click at [29, 64] on link "Online Ordering" at bounding box center [56, 59] width 101 height 16
